Goal: Information Seeking & Learning: Learn about a topic

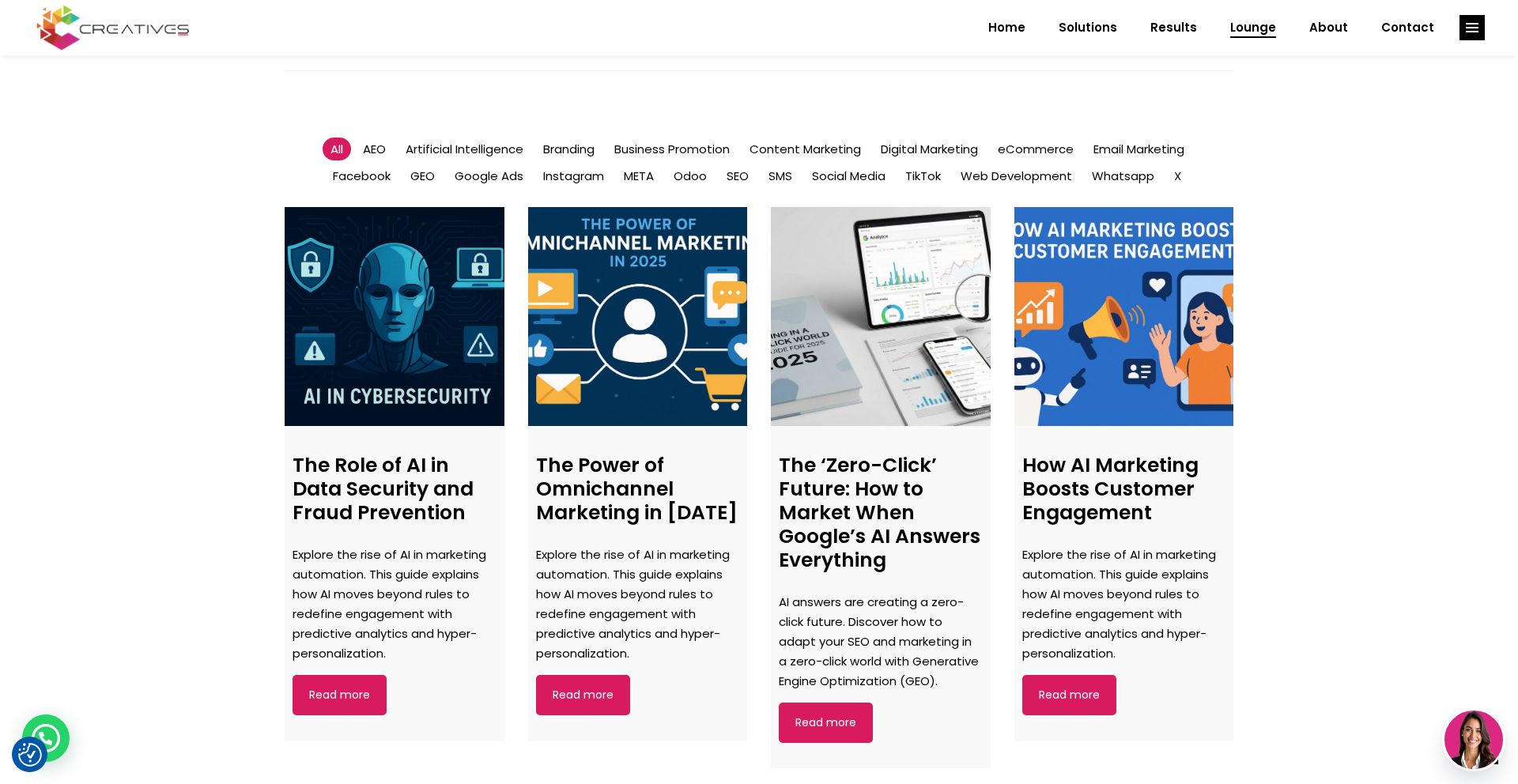
scroll to position [986, 0]
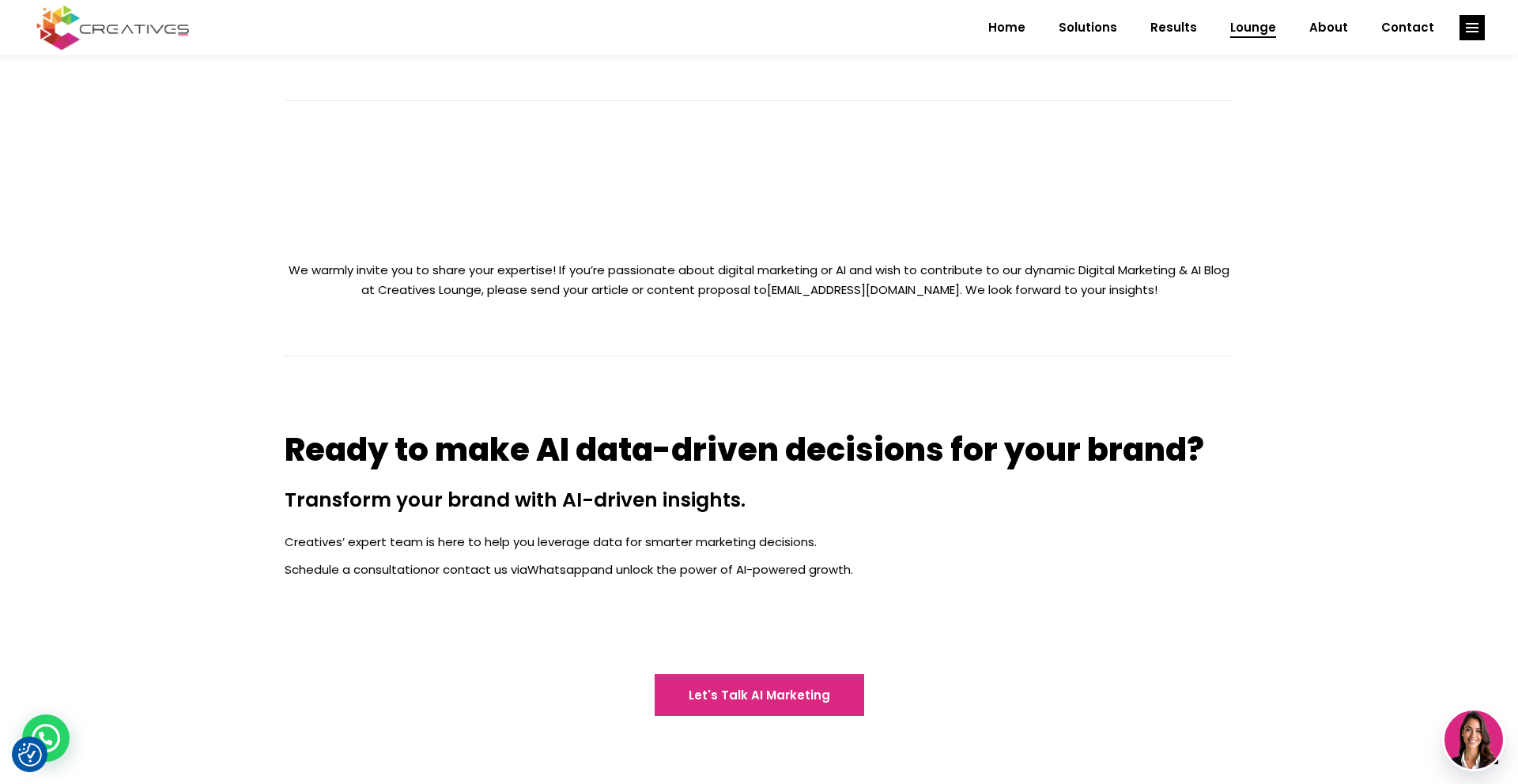
scroll to position [948, 0]
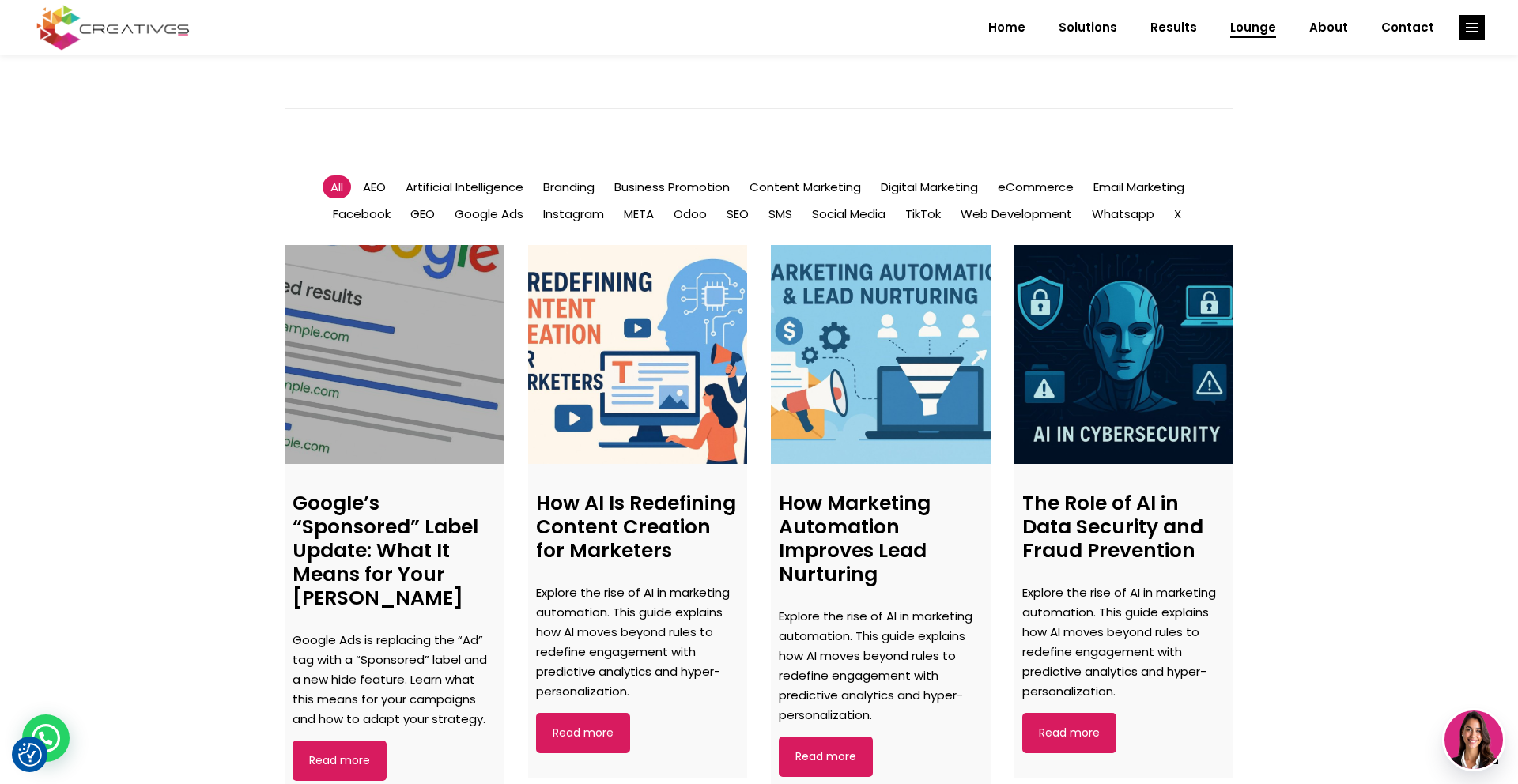
click at [347, 543] on h4 "Google’s “Sponsored” Label Update: What It Means for Your Ad Campaigns" at bounding box center [395, 551] width 204 height 118
click at [365, 382] on link at bounding box center [394, 354] width 219 height 219
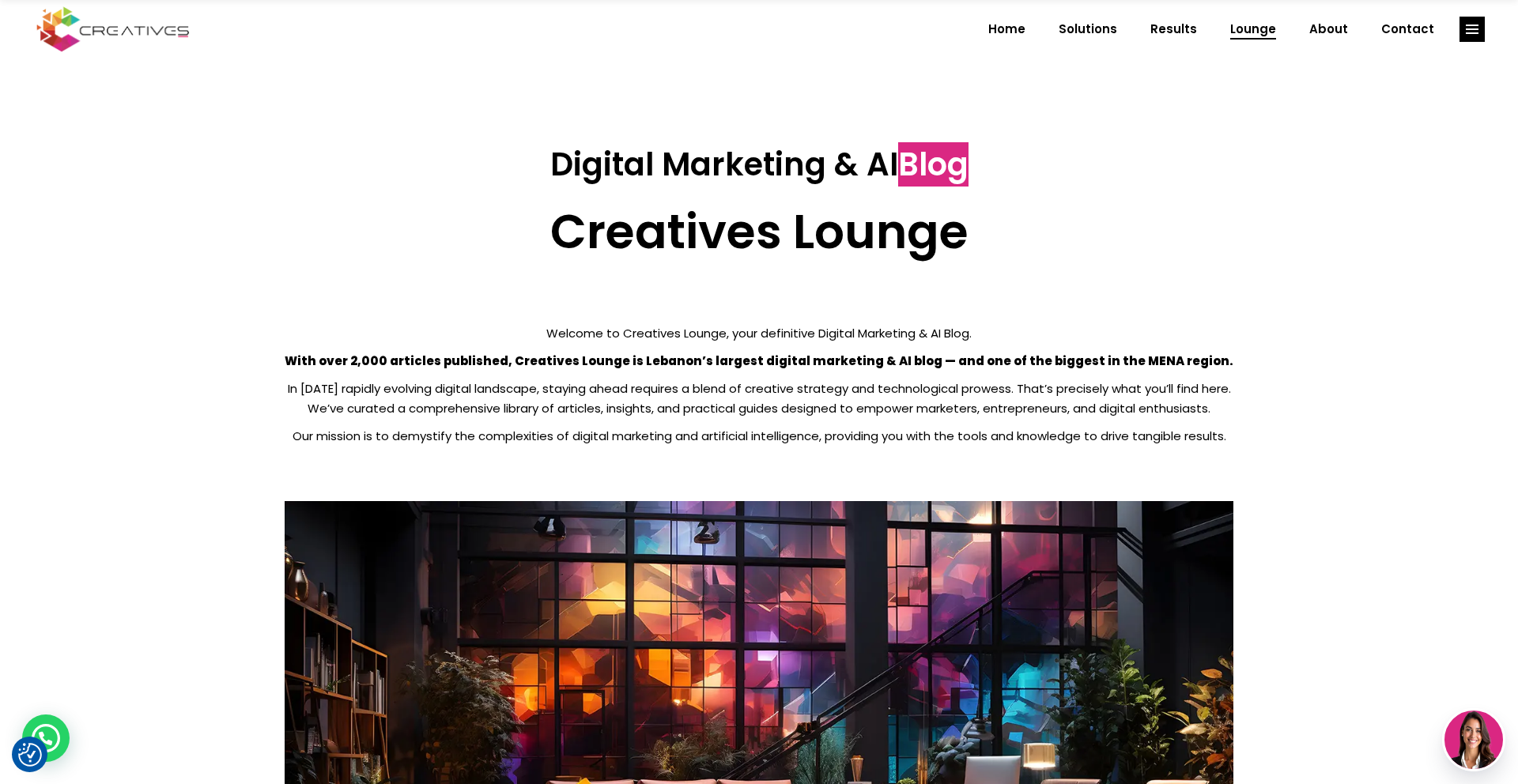
scroll to position [0, 0]
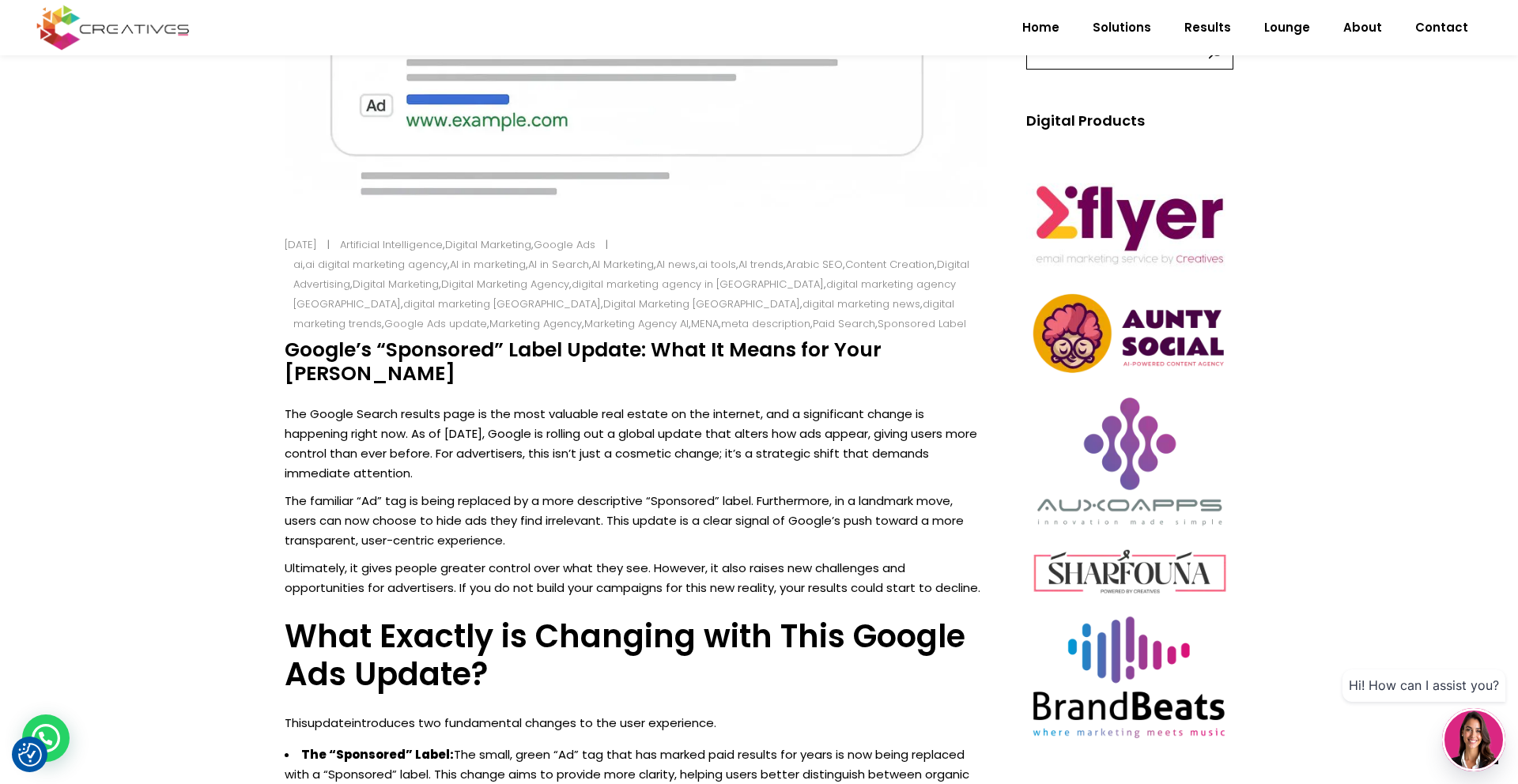
scroll to position [588, 0]
